Goal: Transaction & Acquisition: Purchase product/service

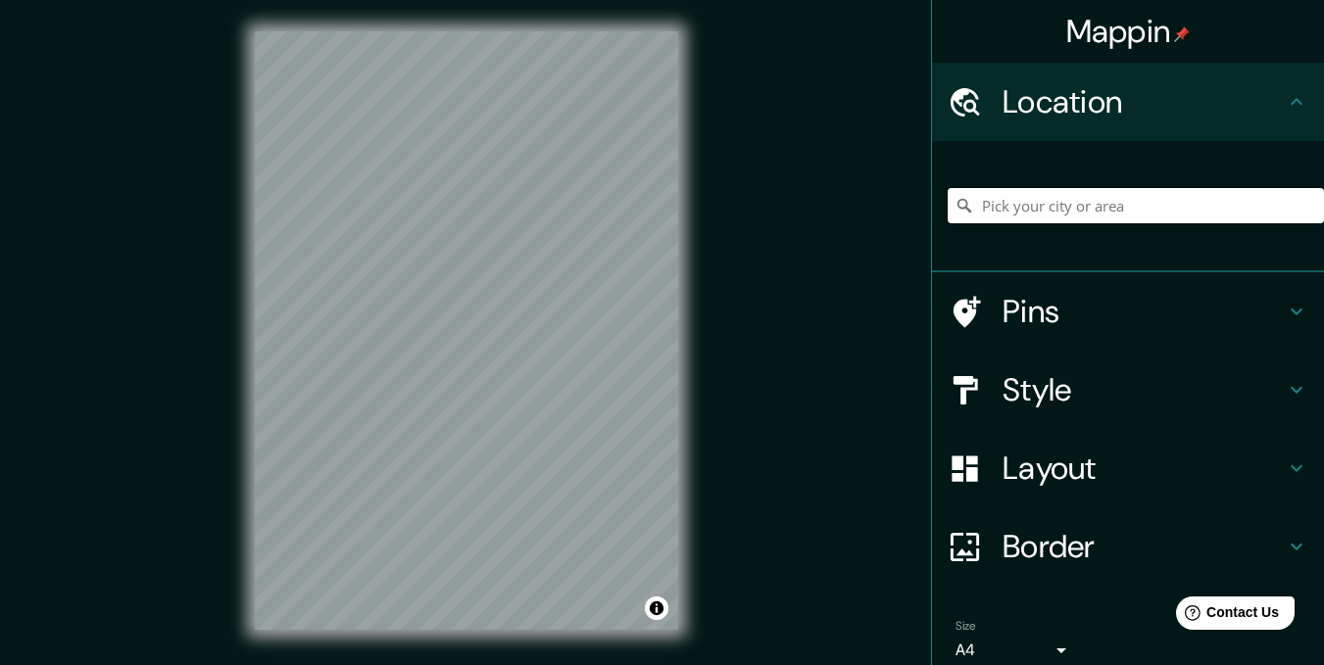
click at [1031, 203] on input "Pick your city or area" at bounding box center [1135, 205] width 376 height 35
click at [1002, 211] on input "Pick your city or area" at bounding box center [1135, 205] width 376 height 35
paste input "[GEOGRAPHIC_DATA]"
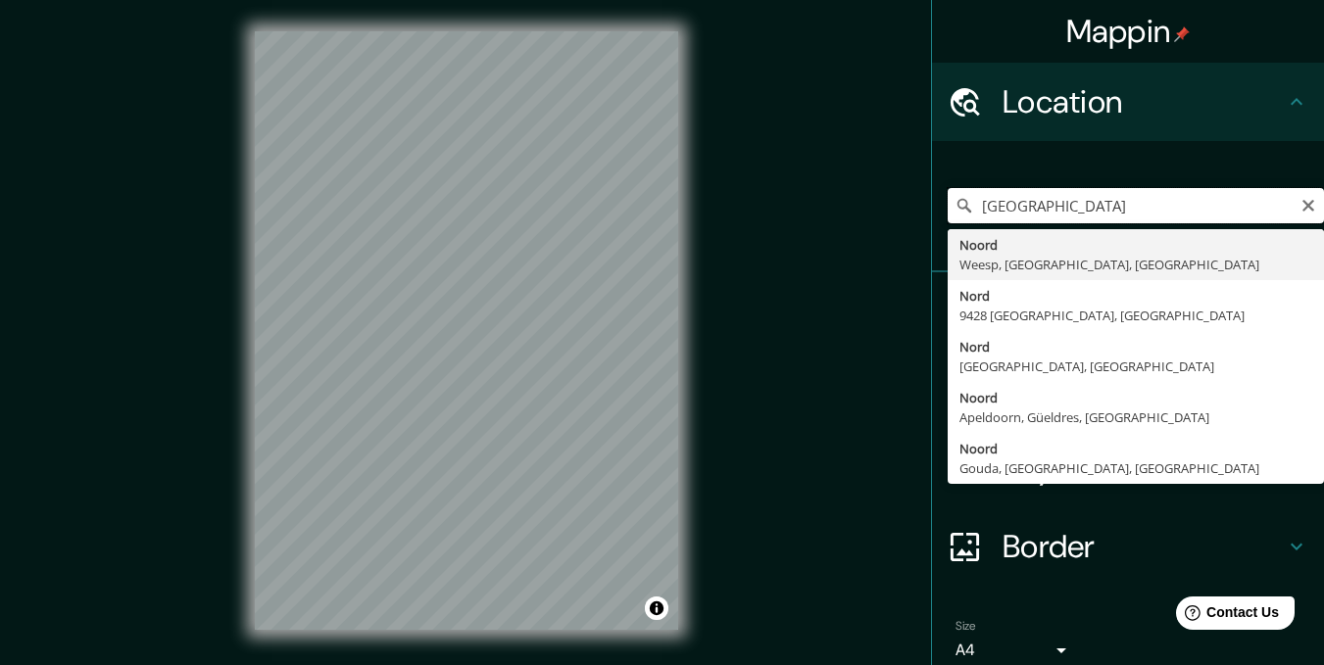
type input "Noord, [GEOGRAPHIC_DATA], [GEOGRAPHIC_DATA], [GEOGRAPHIC_DATA]"
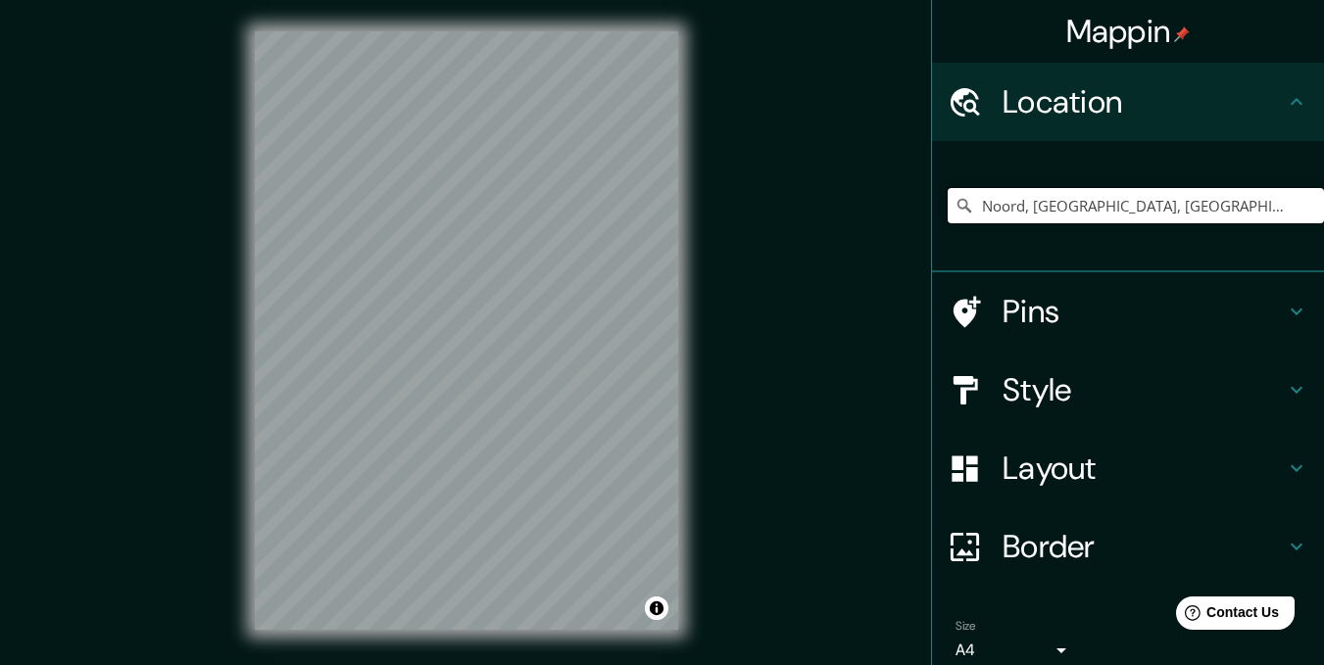
click at [1125, 210] on input "Noord, [GEOGRAPHIC_DATA], [GEOGRAPHIC_DATA], [GEOGRAPHIC_DATA]" at bounding box center [1135, 205] width 376 height 35
paste input "[GEOGRAPHIC_DATA]"
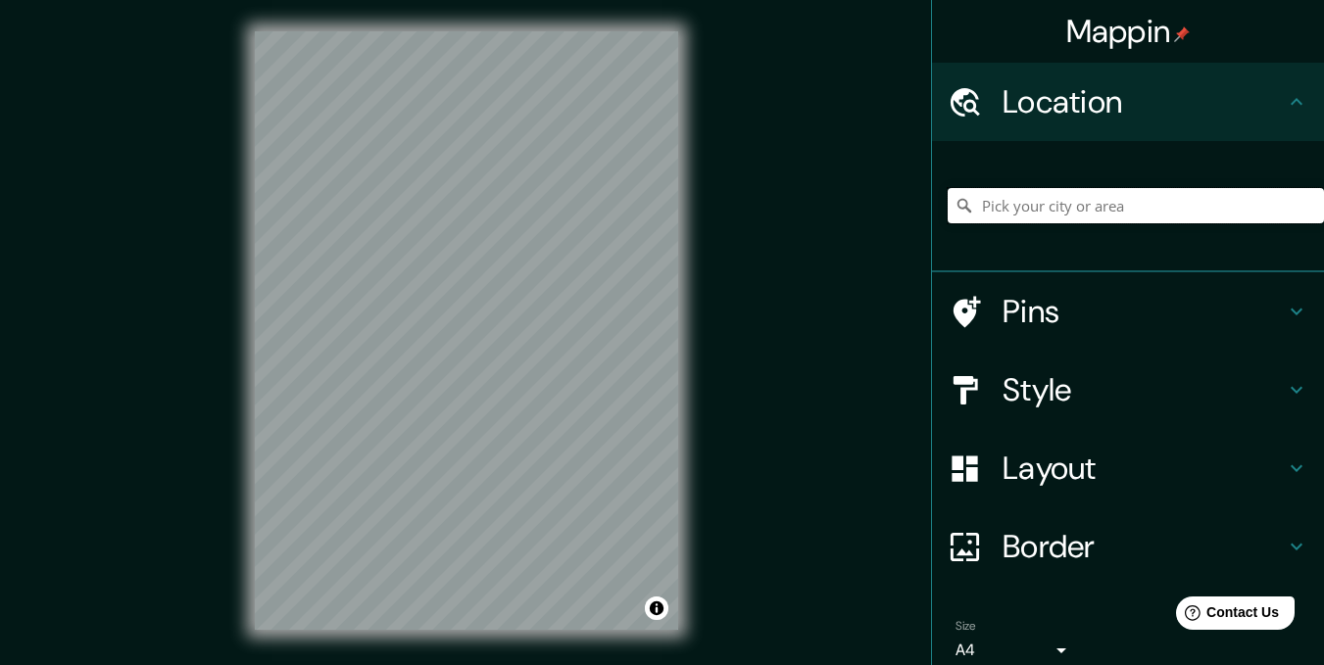
click at [1125, 210] on input "Pick your city or area" at bounding box center [1135, 205] width 376 height 35
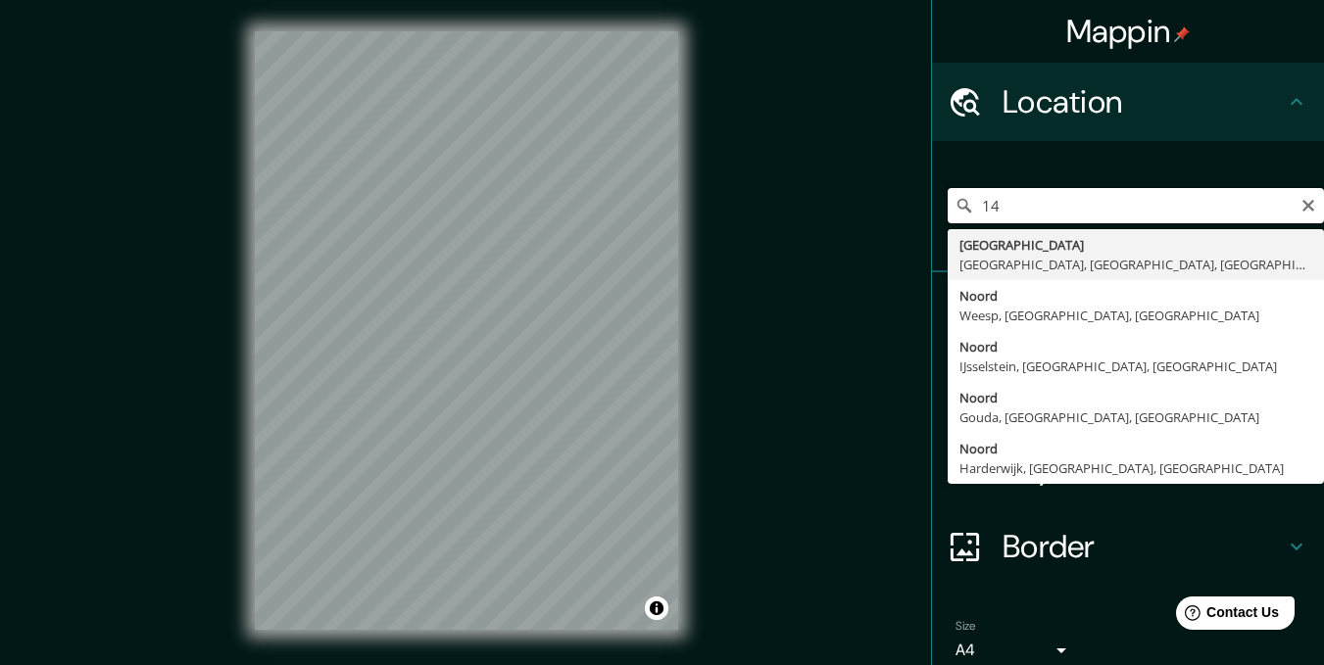
type input "1"
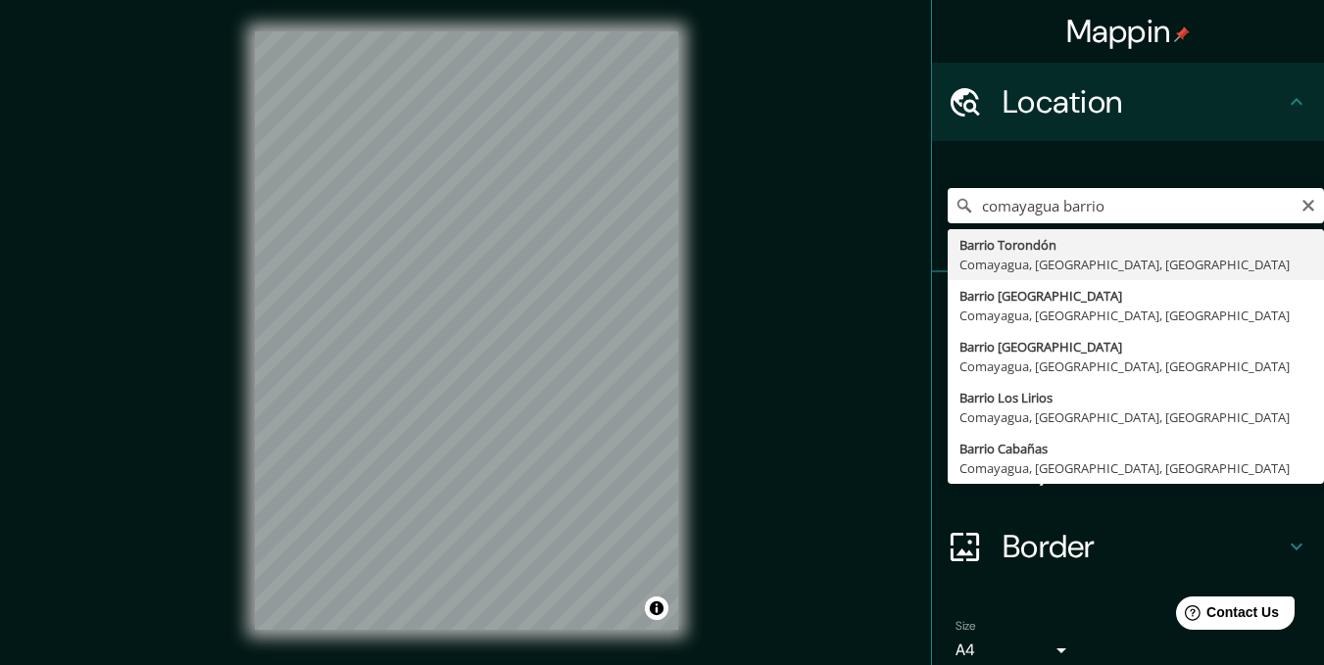
type input "Barrio Torondón, [GEOGRAPHIC_DATA], [GEOGRAPHIC_DATA], [GEOGRAPHIC_DATA]"
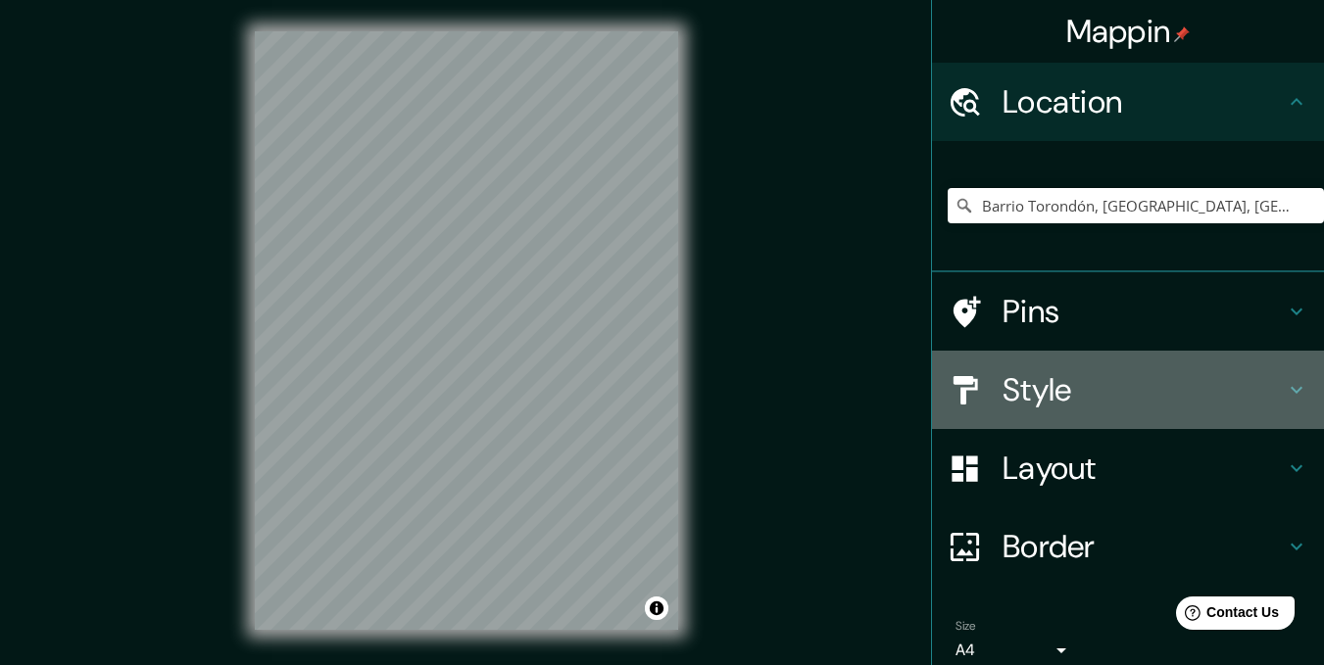
click at [1109, 406] on h4 "Style" at bounding box center [1143, 389] width 282 height 39
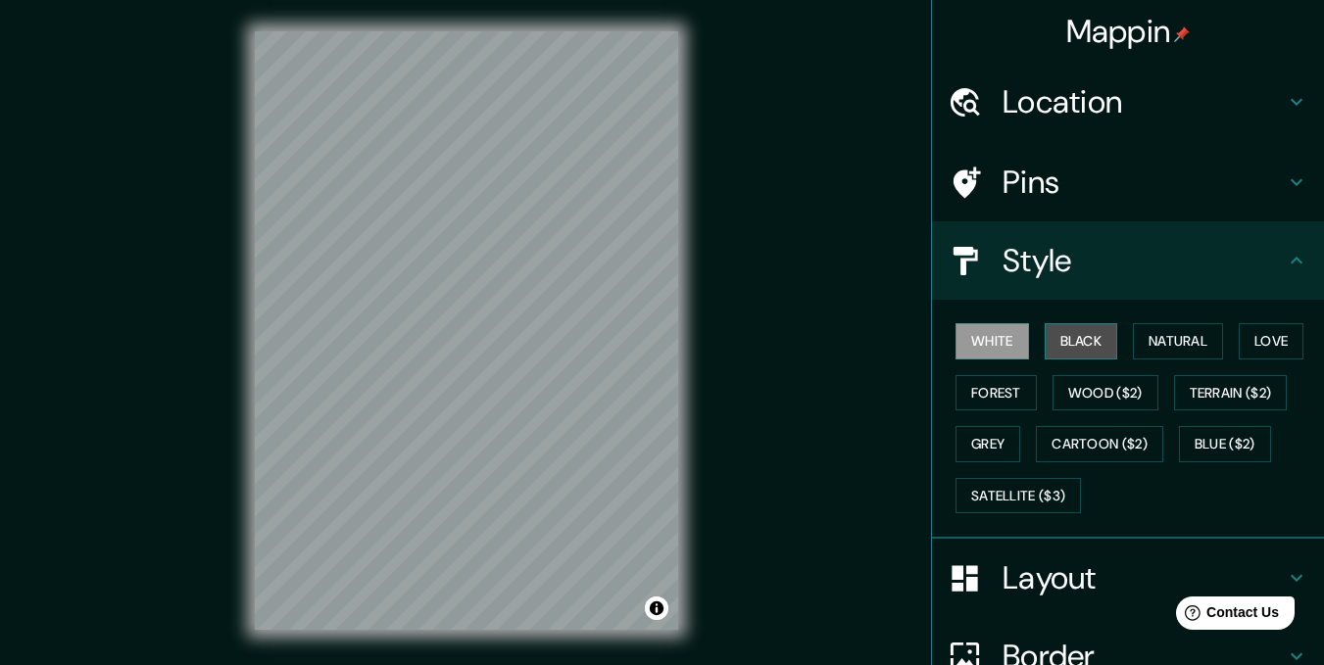
click at [1093, 334] on button "Black" at bounding box center [1080, 341] width 73 height 36
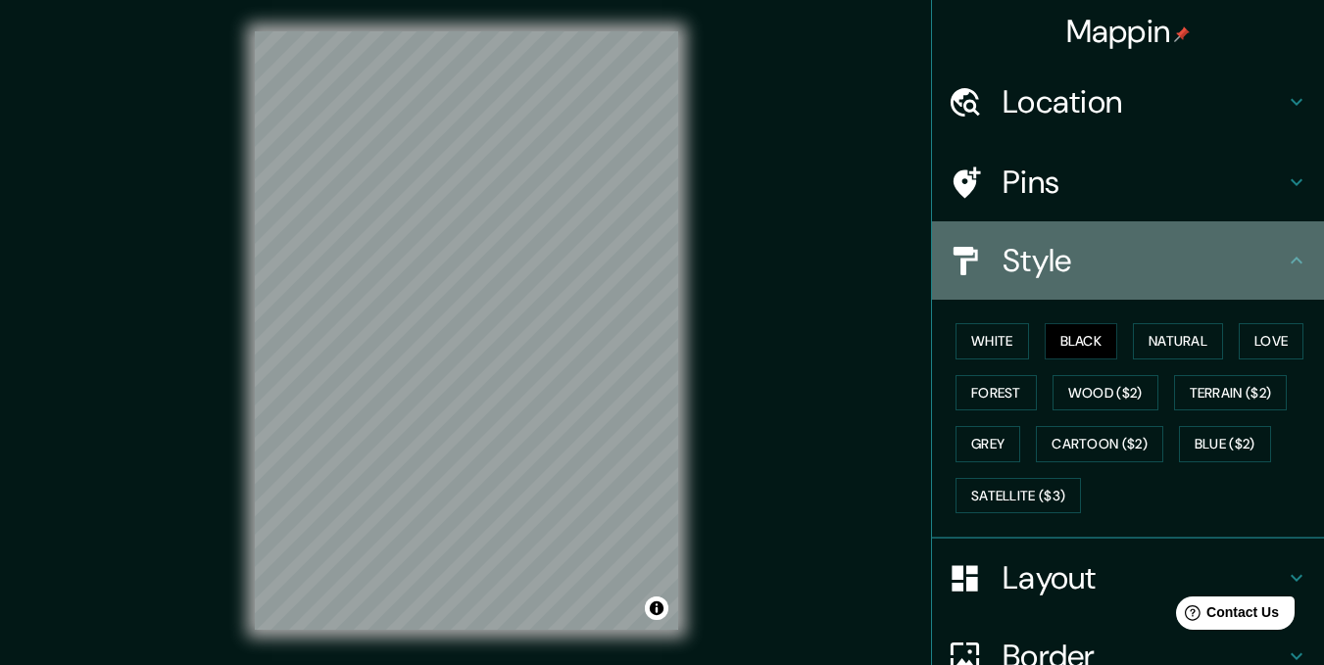
click at [1109, 276] on h4 "Style" at bounding box center [1143, 260] width 282 height 39
click at [1001, 293] on div "Style" at bounding box center [1128, 260] width 392 height 78
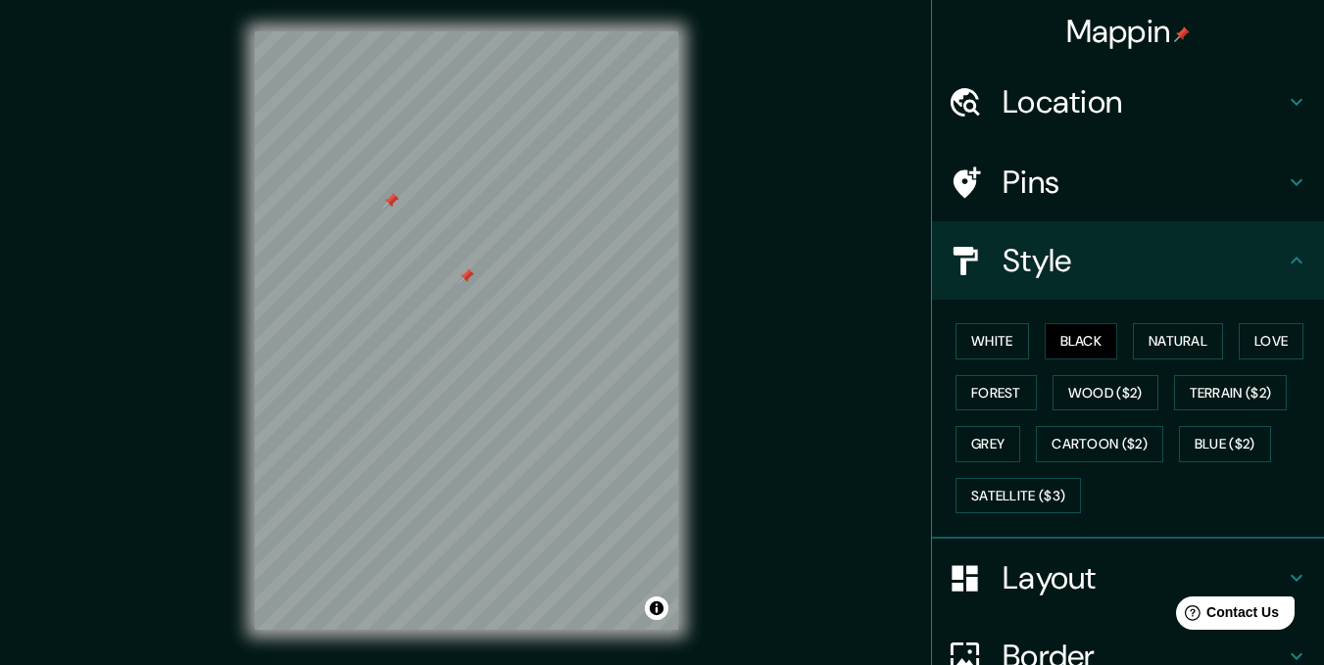
click at [461, 278] on div at bounding box center [466, 276] width 16 height 16
click at [570, 366] on div at bounding box center [572, 360] width 16 height 16
click at [997, 342] on button "White" at bounding box center [991, 341] width 73 height 36
click at [1057, 338] on button "Black" at bounding box center [1080, 341] width 73 height 36
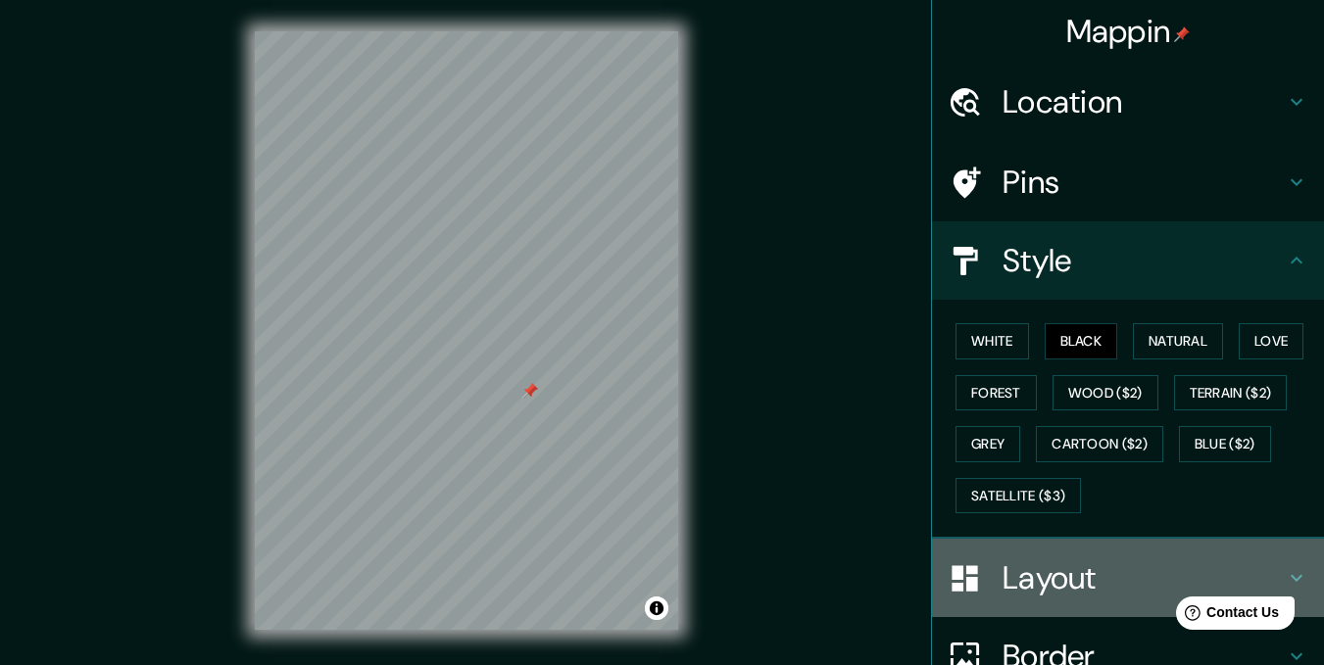
click at [1065, 578] on h4 "Layout" at bounding box center [1143, 577] width 282 height 39
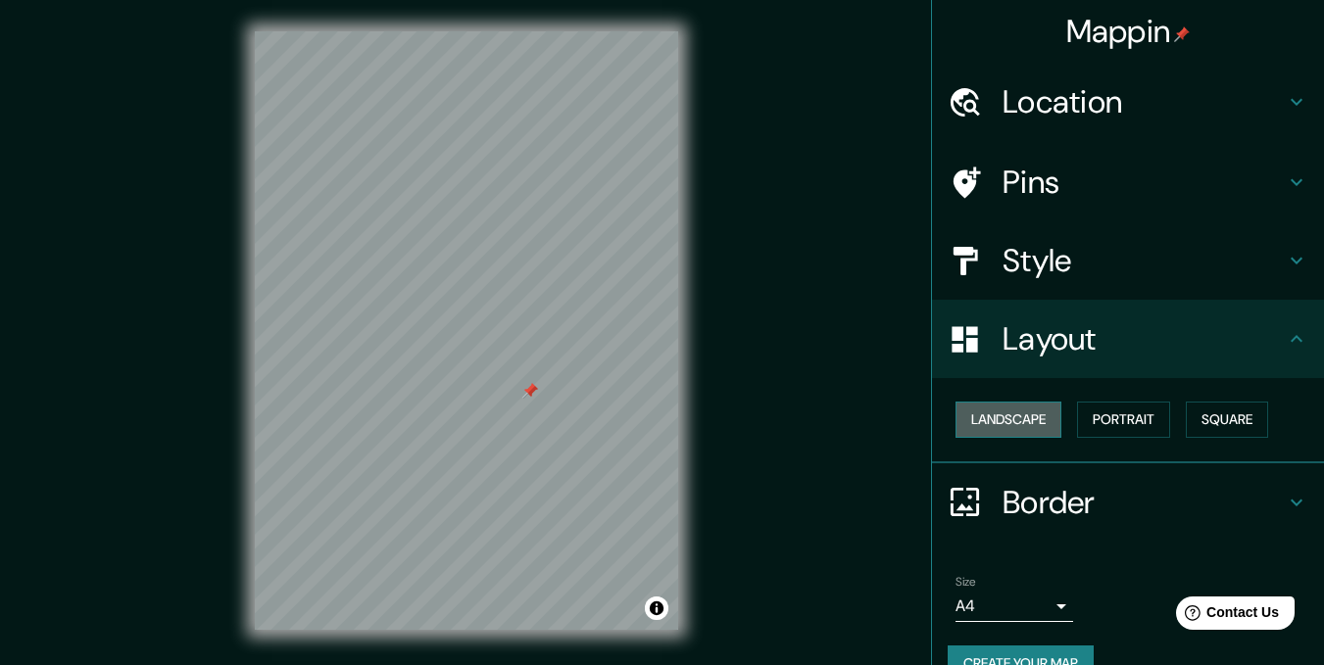
click at [1008, 424] on button "Landscape" at bounding box center [1008, 420] width 106 height 36
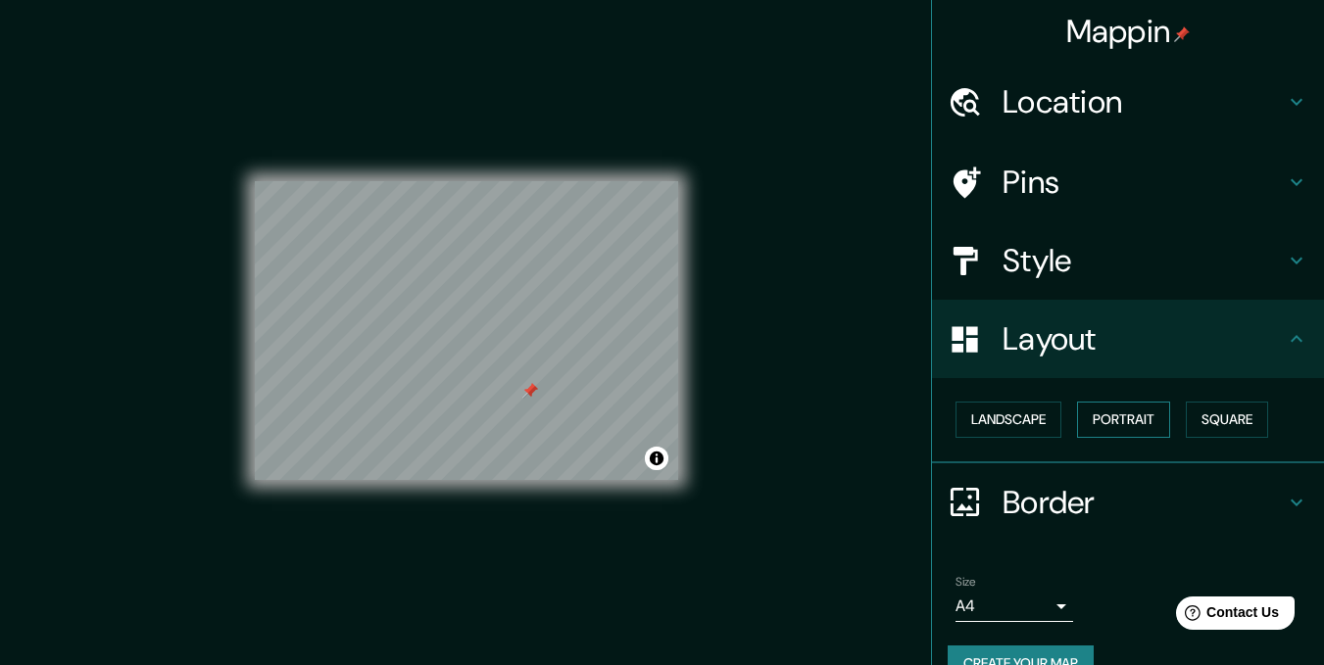
click at [1077, 403] on button "Portrait" at bounding box center [1123, 420] width 93 height 36
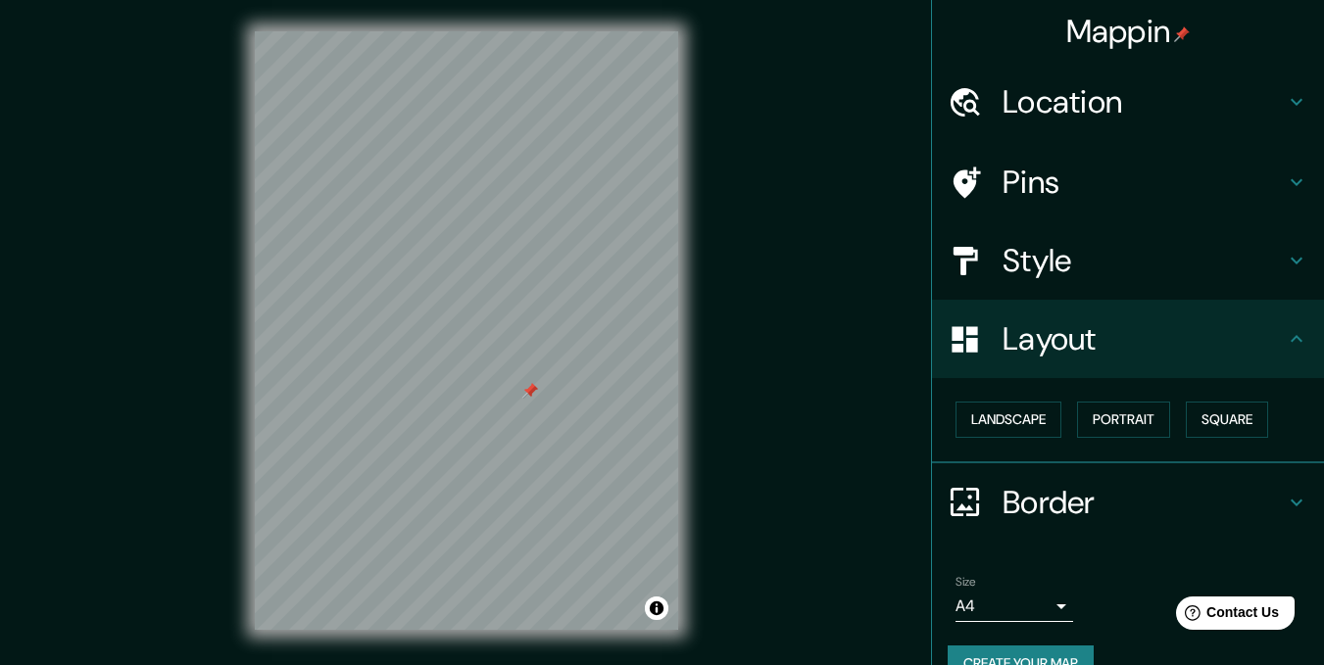
click at [1169, 413] on div "Landscape Portrait Square" at bounding box center [1135, 420] width 376 height 52
click at [1204, 429] on button "Square" at bounding box center [1226, 420] width 82 height 36
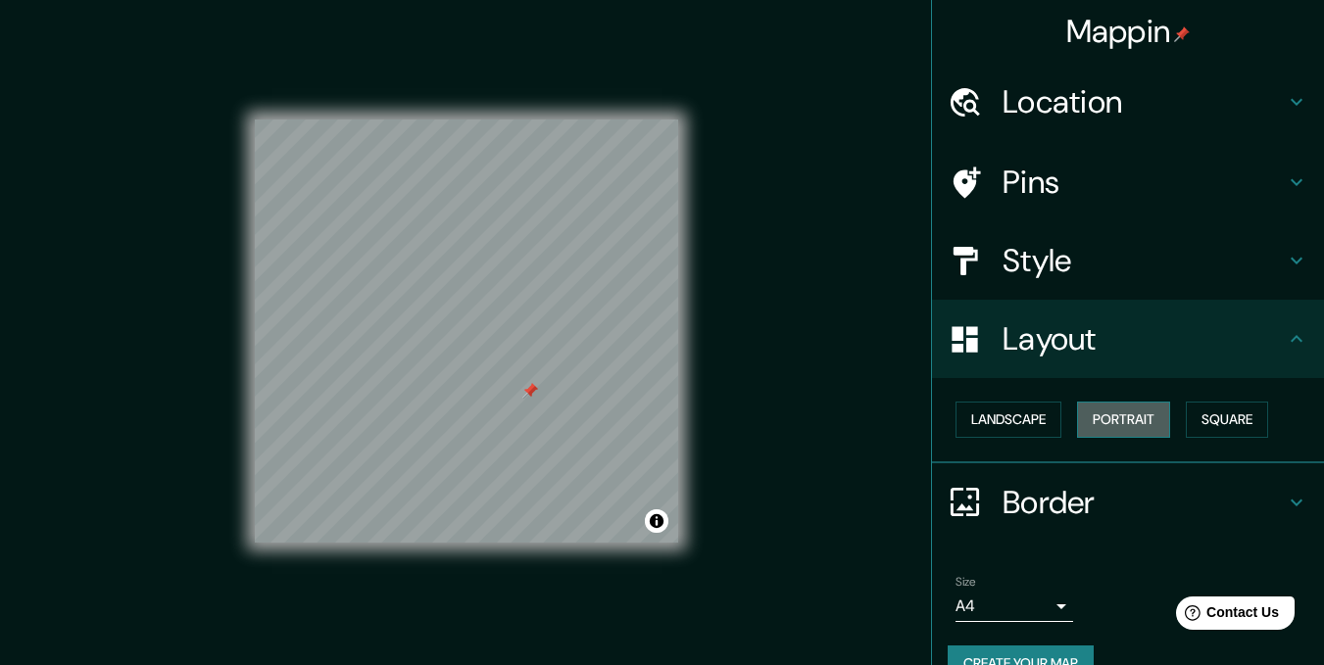
click at [1160, 425] on button "Portrait" at bounding box center [1123, 420] width 93 height 36
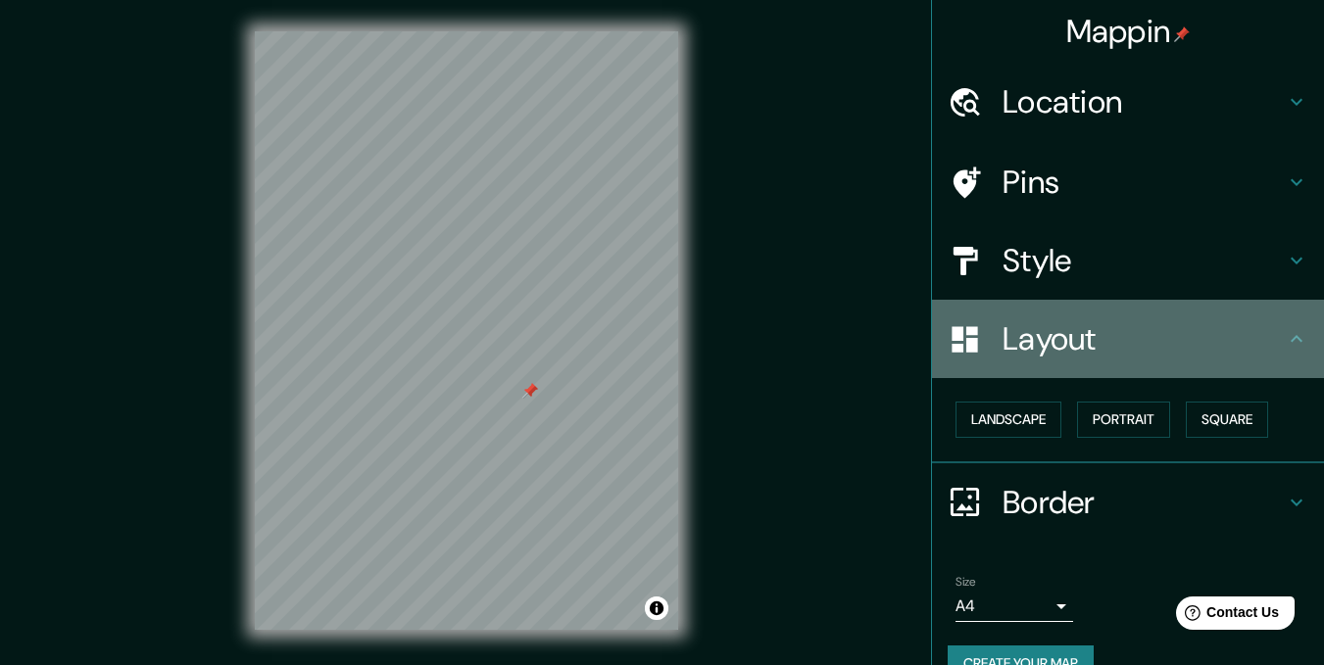
click at [1192, 329] on h4 "Layout" at bounding box center [1143, 338] width 282 height 39
